Goal: Task Accomplishment & Management: Use online tool/utility

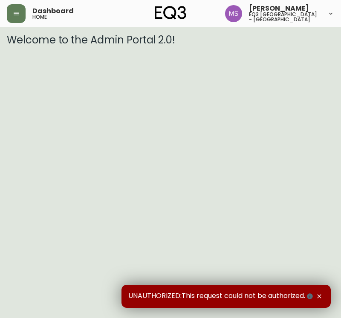
drag, startPoint x: 24, startPoint y: 16, endPoint x: 25, endPoint y: 31, distance: 14.9
click at [26, 16] on div "Dashboard home" at bounding box center [61, 13] width 109 height 19
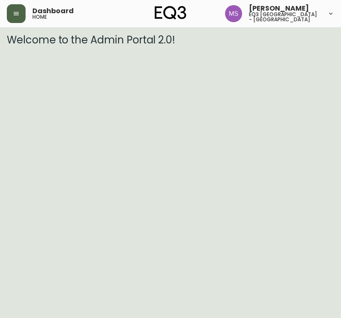
click at [15, 20] on button "button" at bounding box center [16, 13] width 19 height 19
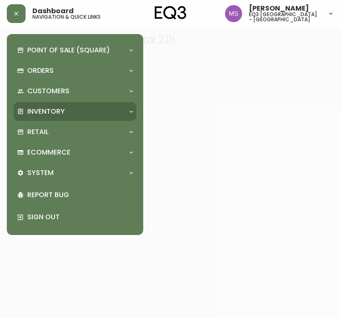
click at [57, 108] on p "Inventory" at bounding box center [45, 111] width 37 height 9
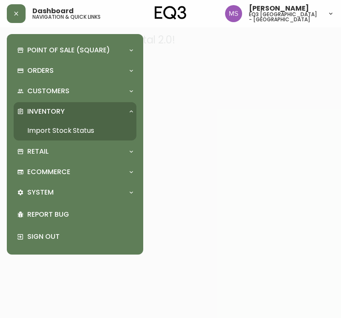
click at [68, 132] on link "Import Stock Status" at bounding box center [75, 131] width 123 height 20
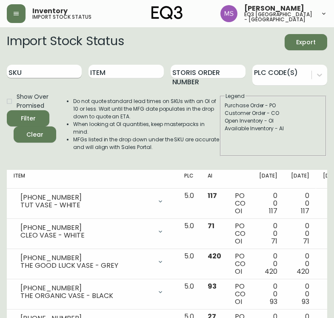
click at [47, 72] on input "SKU" at bounding box center [44, 72] width 75 height 14
paste input "[PHONE_NUMBER]"
click at [7, 110] on button "Filter" at bounding box center [28, 118] width 43 height 16
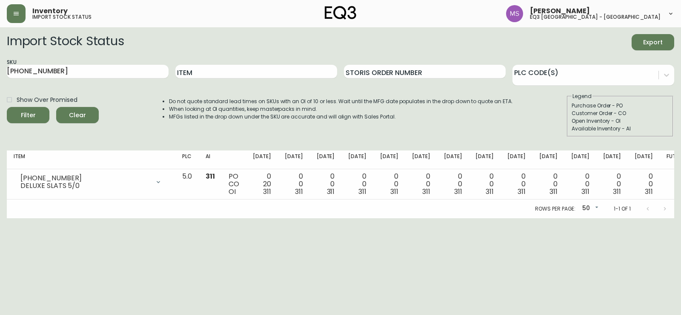
drag, startPoint x: 106, startPoint y: 81, endPoint x: 67, endPoint y: 81, distance: 38.3
click at [67, 81] on div "SKU [PHONE_NUMBER]" at bounding box center [88, 72] width 162 height 28
click at [75, 70] on input "[PHONE_NUMBER]" at bounding box center [88, 72] width 162 height 14
drag, startPoint x: 80, startPoint y: 71, endPoint x: 0, endPoint y: 80, distance: 81.0
click at [0, 80] on main "Import Stock Status Export SKU [PHONE_NUMBER] Item Storis Order Number PLC Code…" at bounding box center [340, 122] width 681 height 191
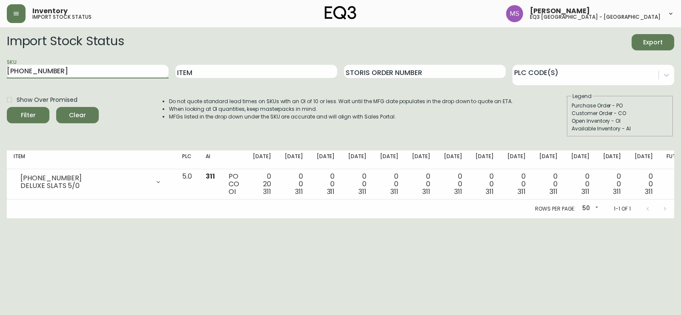
paste input "[PHONE_NUMBER]"
click at [7, 107] on button "Filter" at bounding box center [28, 115] width 43 height 16
drag, startPoint x: 82, startPoint y: 72, endPoint x: 0, endPoint y: 69, distance: 82.2
click at [0, 69] on main "Import Stock Status Export SKU [PHONE_NUMBER] Item Storis Order Number PLC Code…" at bounding box center [340, 122] width 681 height 191
paste input "70-432"
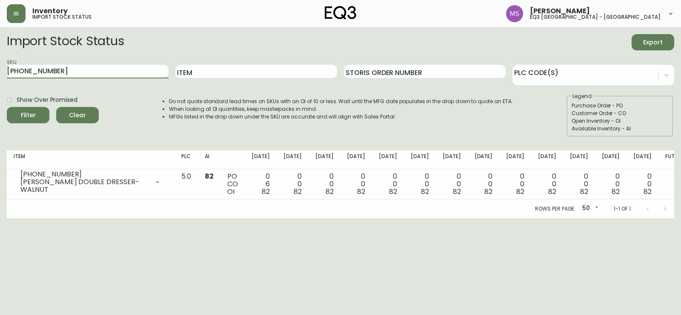
type input "[PHONE_NUMBER]"
click at [7, 107] on button "Filter" at bounding box center [28, 115] width 43 height 16
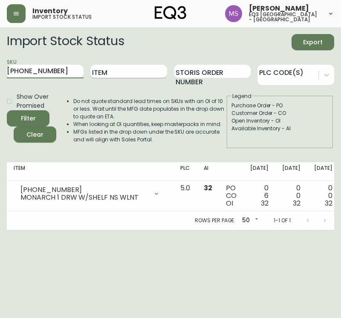
click at [141, 70] on input "Item" at bounding box center [128, 72] width 77 height 14
click at [0, 68] on main "Import Stock Status Export SKU [PHONE_NUMBER] Item Storis Order Number PLC Code…" at bounding box center [170, 128] width 341 height 203
click at [145, 69] on input "Item" at bounding box center [128, 72] width 77 height 14
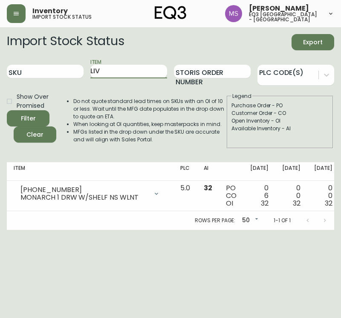
type input "LIV"
click at [7, 110] on button "Filter" at bounding box center [28, 118] width 43 height 16
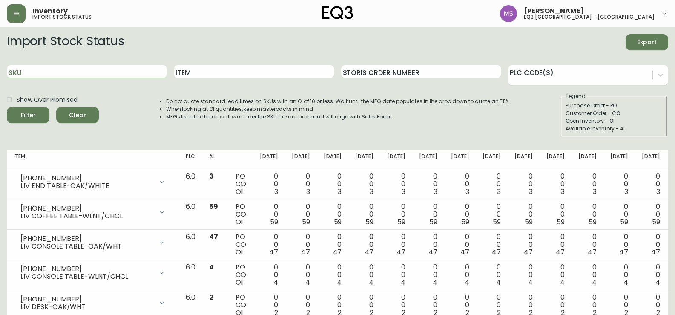
drag, startPoint x: 43, startPoint y: 70, endPoint x: 4, endPoint y: 72, distance: 38.8
click at [4, 72] on main "Import Stock Status Export SKU Item Storis Order Number PLC Code(s) Show Over P…" at bounding box center [337, 319] width 675 height 584
click at [7, 107] on button "Filter" at bounding box center [28, 115] width 43 height 16
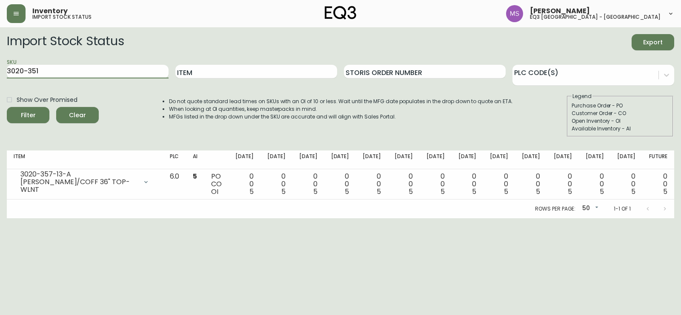
click at [7, 107] on button "Filter" at bounding box center [28, 115] width 43 height 16
drag, startPoint x: 105, startPoint y: 71, endPoint x: 0, endPoint y: 78, distance: 105.5
click at [0, 78] on main "Import Stock Status Export SKU 3020-351 Item Storis Order Number PLC Code(s) Sh…" at bounding box center [340, 122] width 681 height 191
type input "[PHONE_NUMBER]"
click at [7, 107] on button "Filter" at bounding box center [28, 115] width 43 height 16
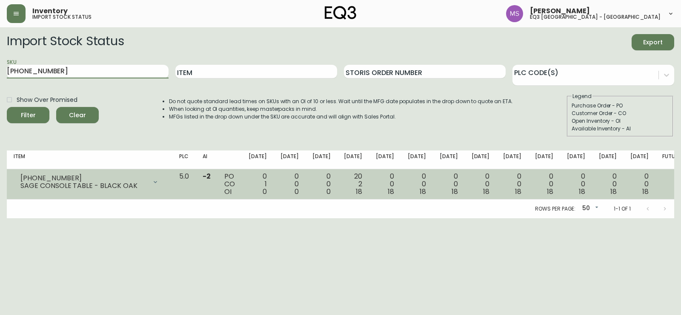
click at [242, 183] on td "PO CO OI" at bounding box center [230, 184] width 24 height 30
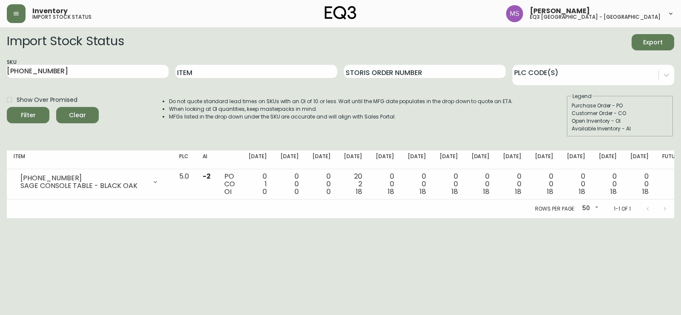
click at [40, 218] on html "Inventory import stock status [PERSON_NAME] eq3 [GEOGRAPHIC_DATA] - st laurent …" at bounding box center [340, 109] width 681 height 218
